Goal: Task Accomplishment & Management: Manage account settings

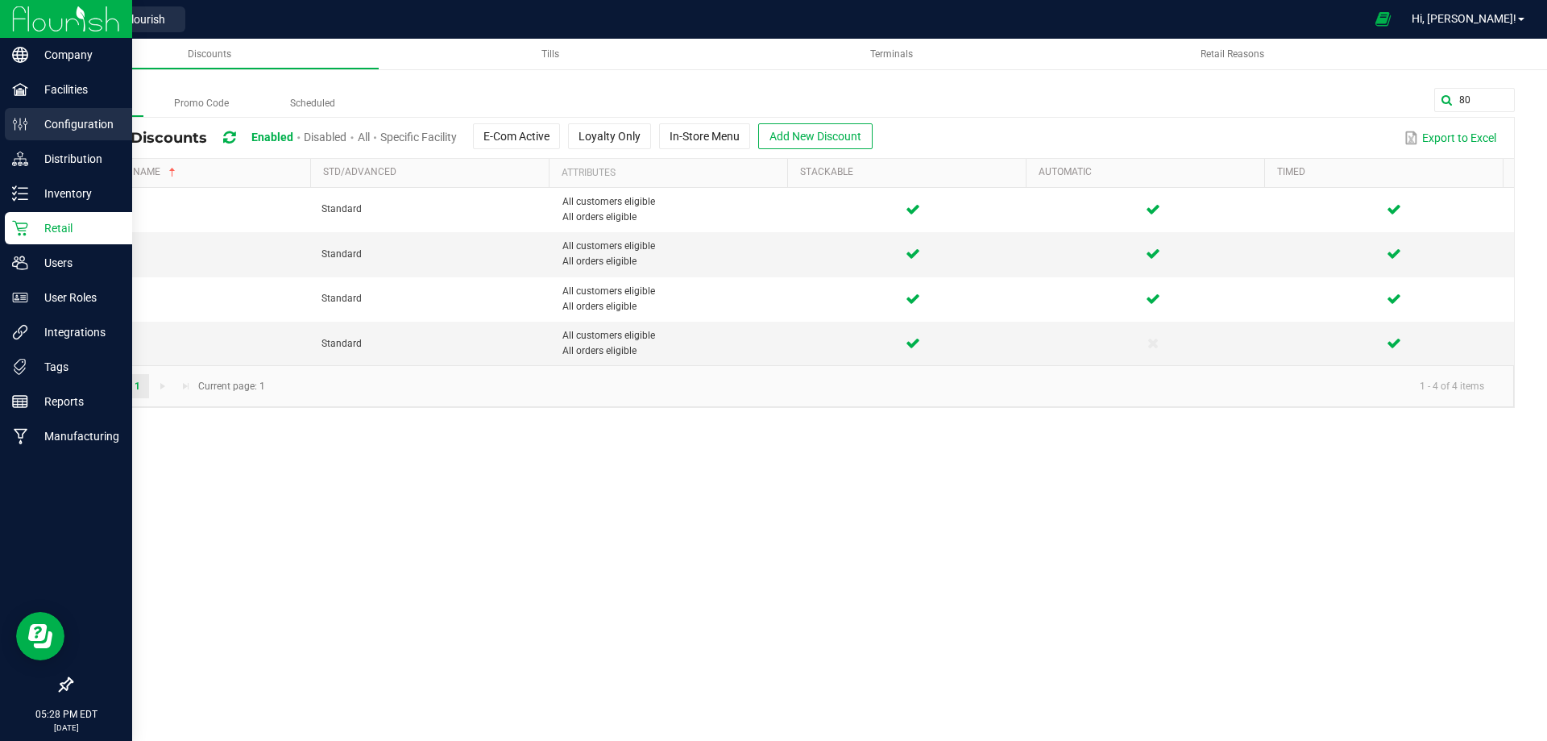
click at [64, 119] on p "Configuration" at bounding box center [76, 123] width 97 height 19
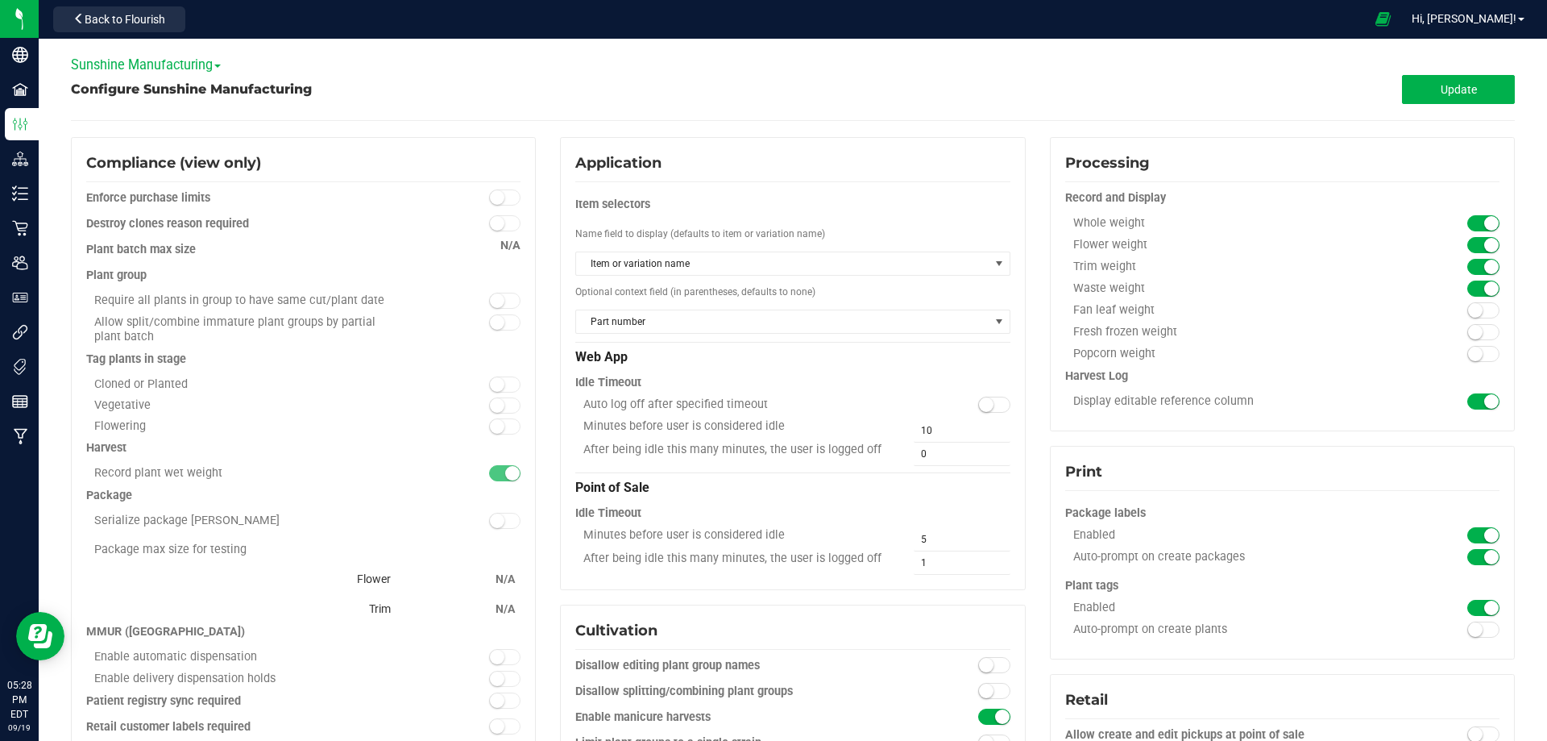
click at [118, 61] on span "Sunshine Manufacturing" at bounding box center [146, 64] width 150 height 15
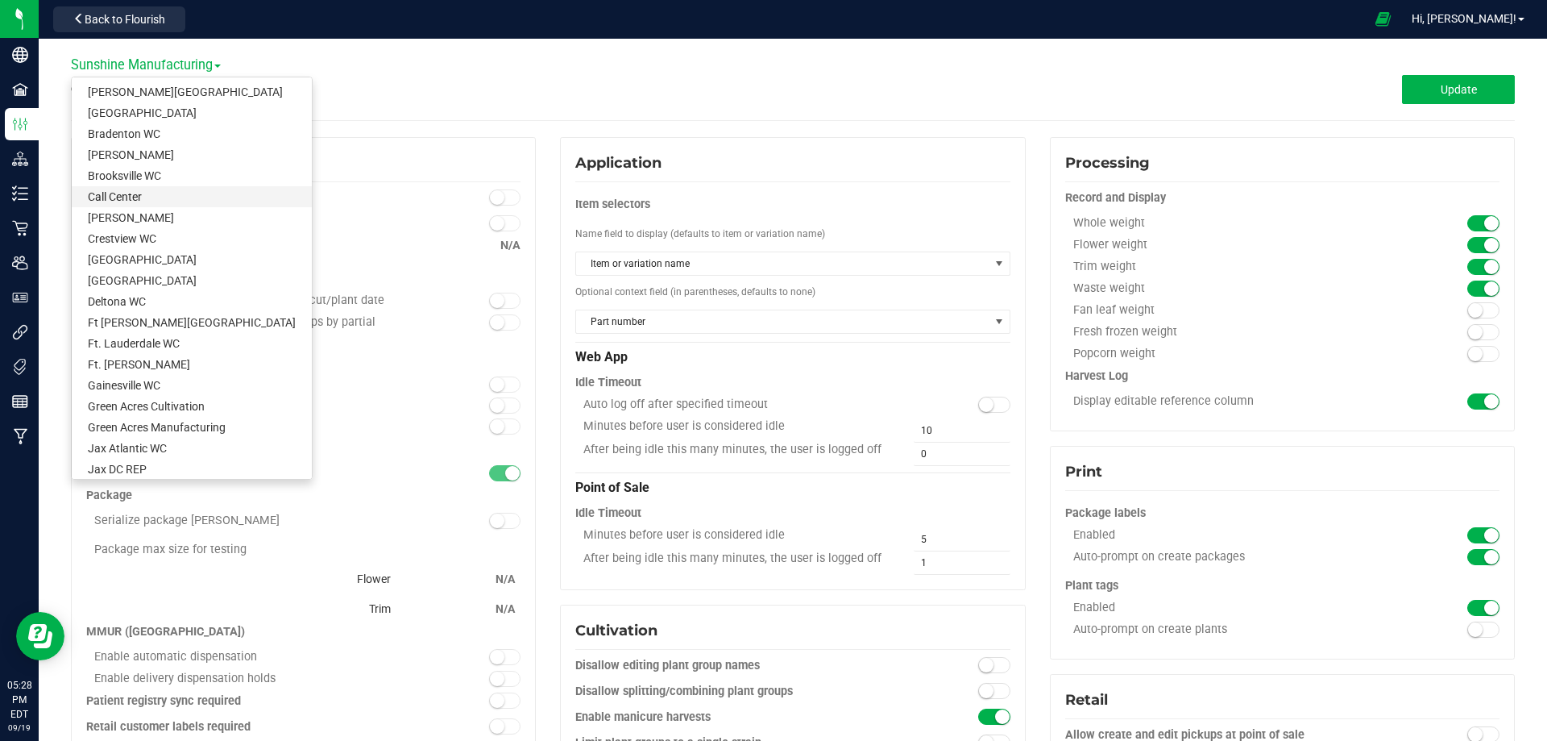
click at [114, 190] on link "Call Center" at bounding box center [192, 196] width 240 height 21
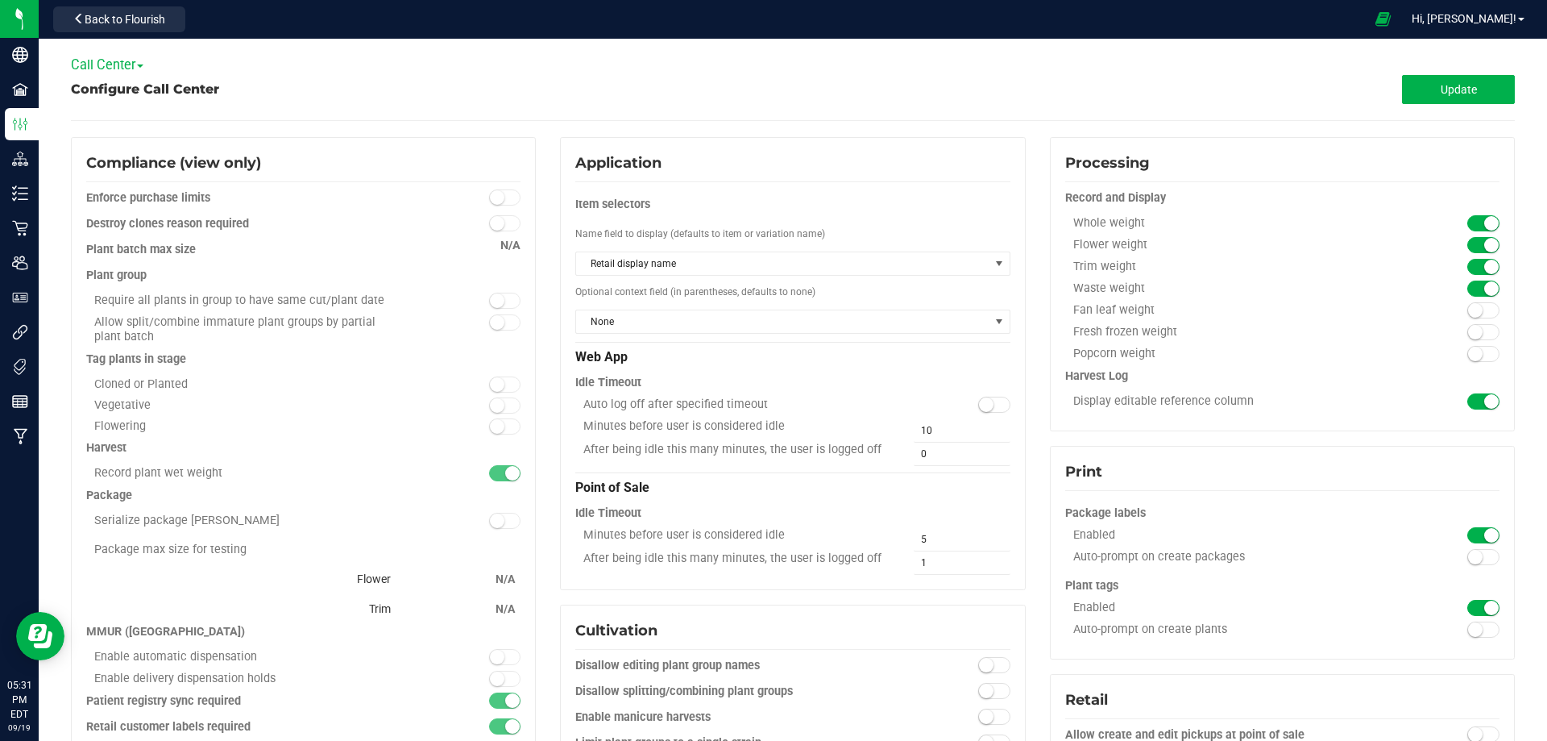
click at [110, 62] on span "Call Center" at bounding box center [107, 64] width 73 height 15
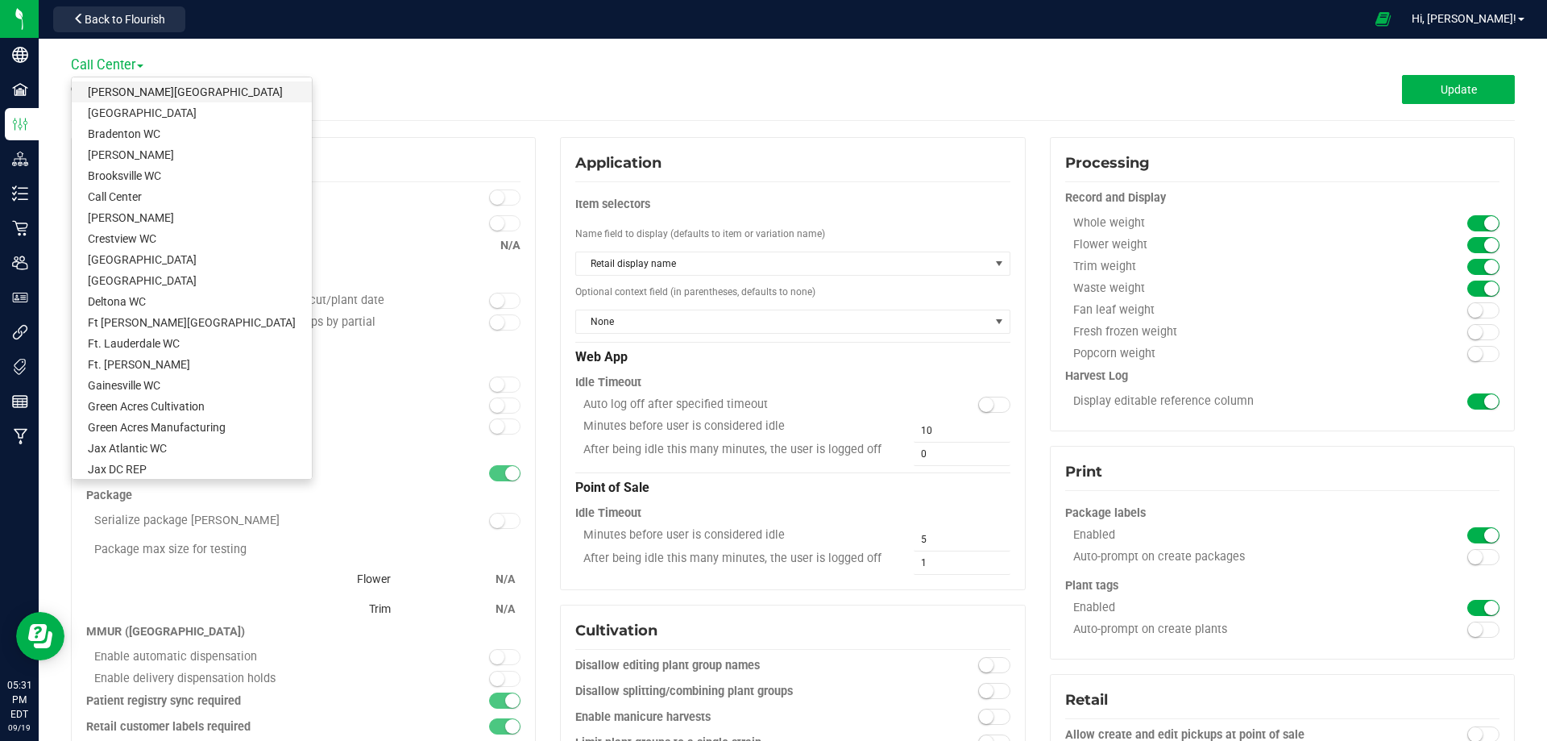
click at [110, 90] on link "[PERSON_NAME][GEOGRAPHIC_DATA]" at bounding box center [192, 91] width 240 height 21
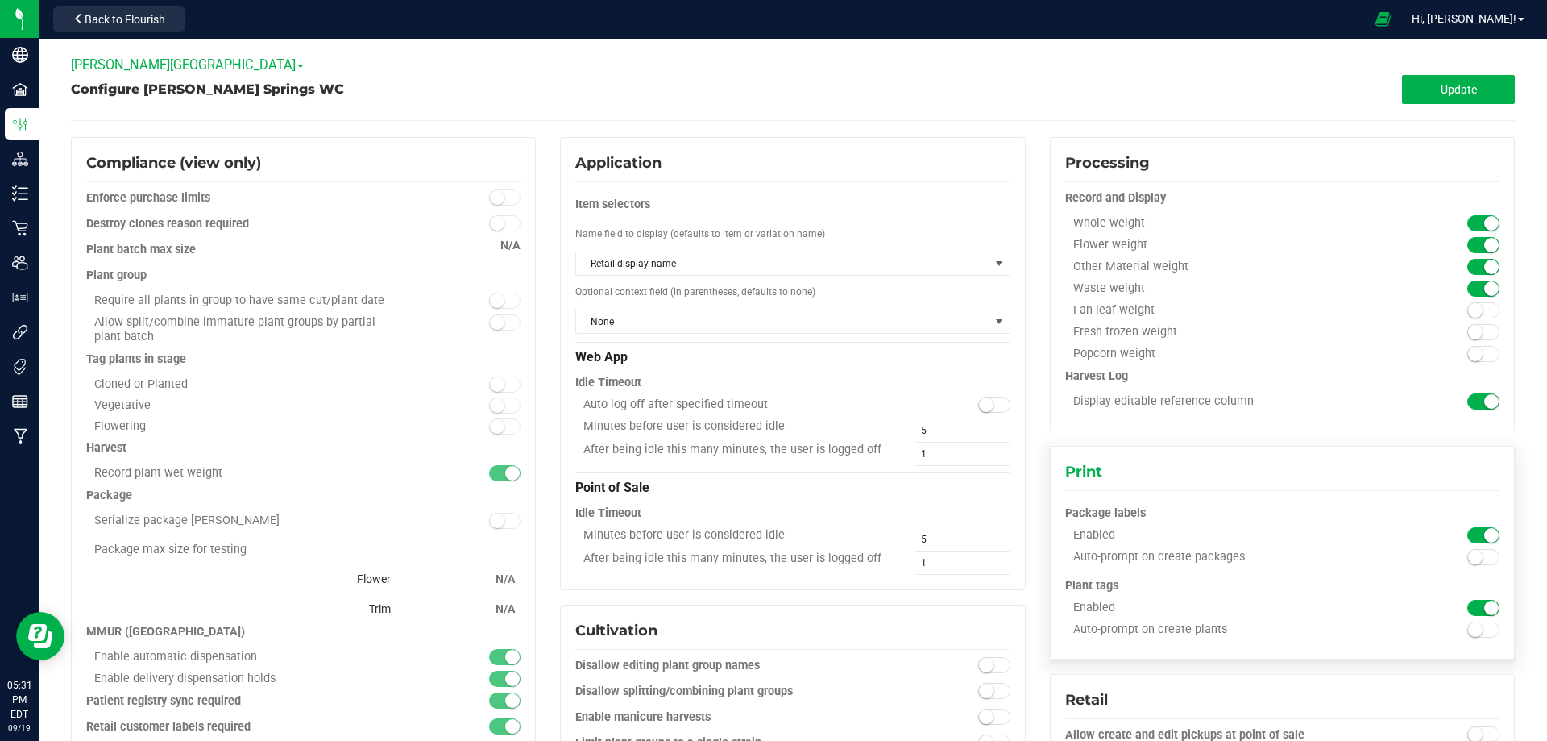
type input "Pantry"
click at [140, 63] on span "[PERSON_NAME][GEOGRAPHIC_DATA]" at bounding box center [187, 64] width 233 height 15
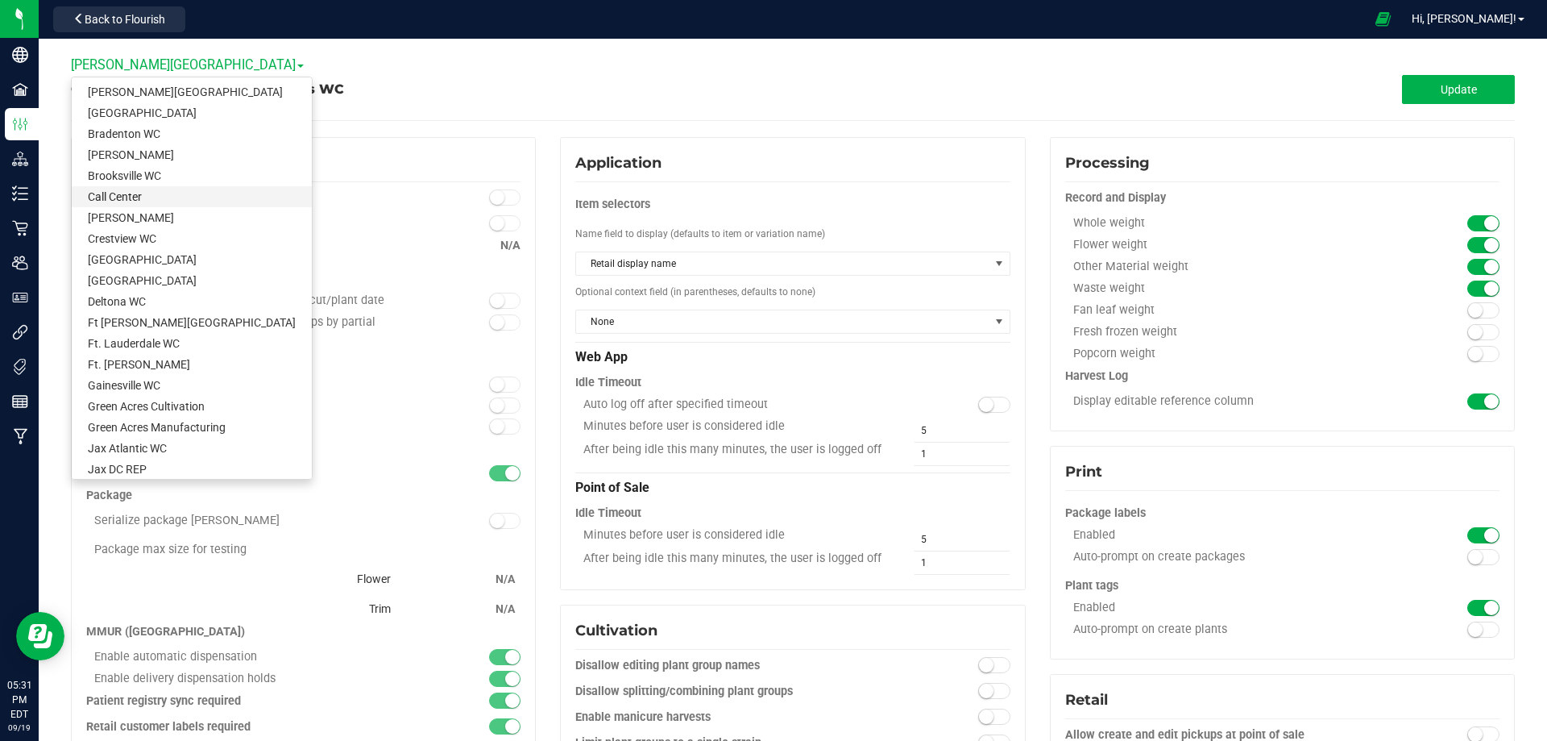
click at [123, 195] on link "Call Center" at bounding box center [192, 196] width 240 height 21
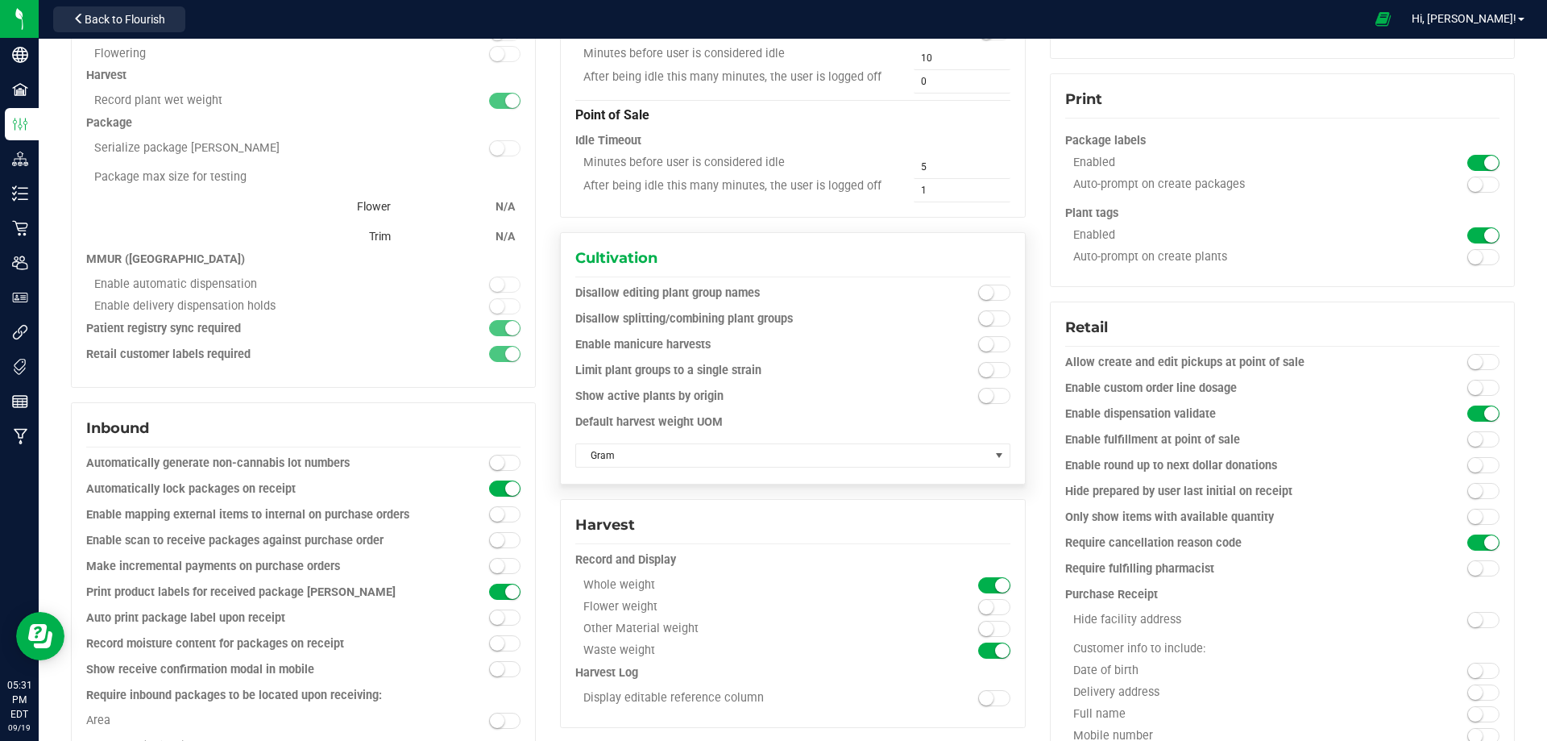
scroll to position [403, 0]
